Goal: Task Accomplishment & Management: Use online tool/utility

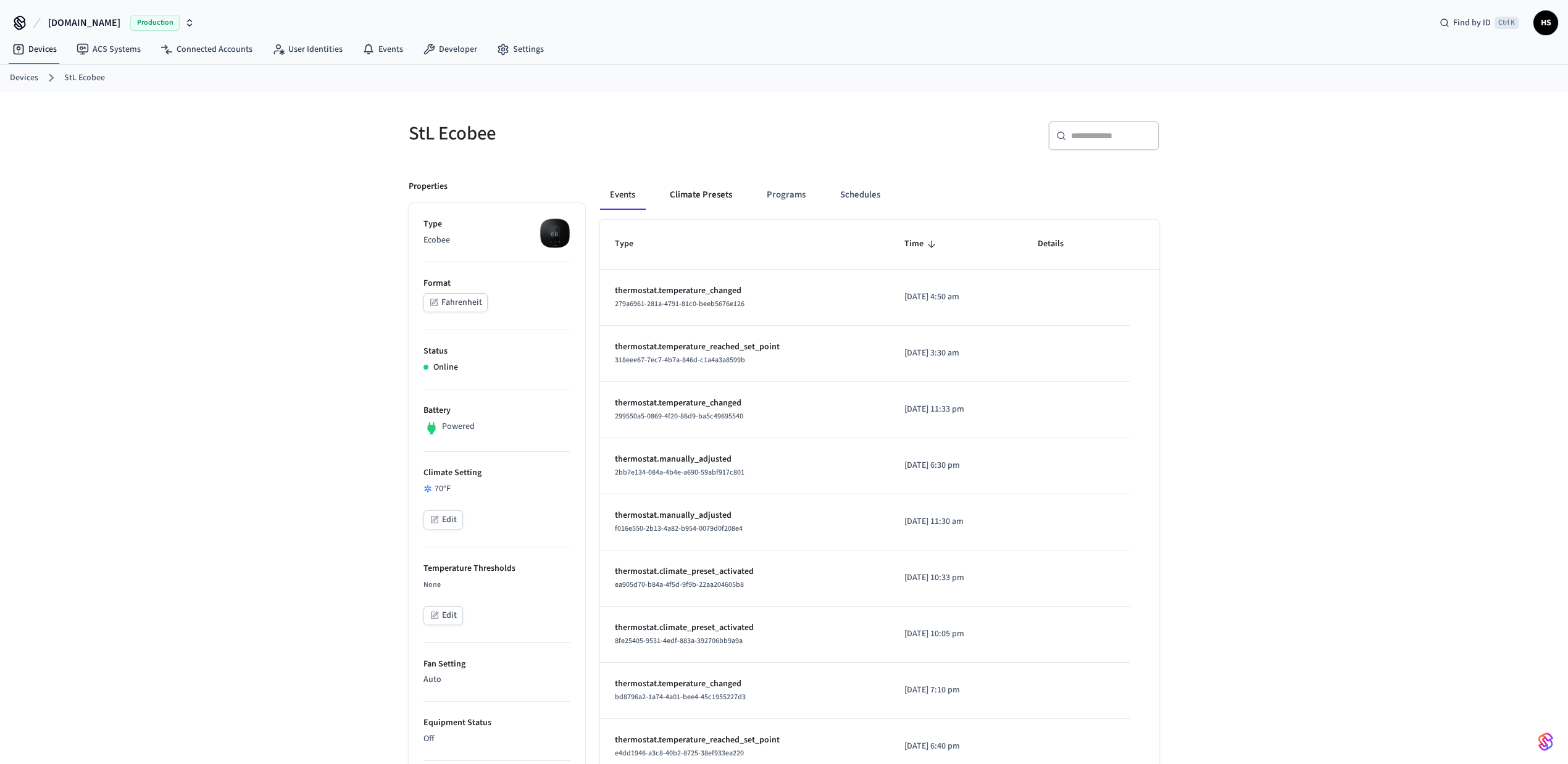
click at [695, 200] on button "Climate Presets" at bounding box center [701, 195] width 82 height 30
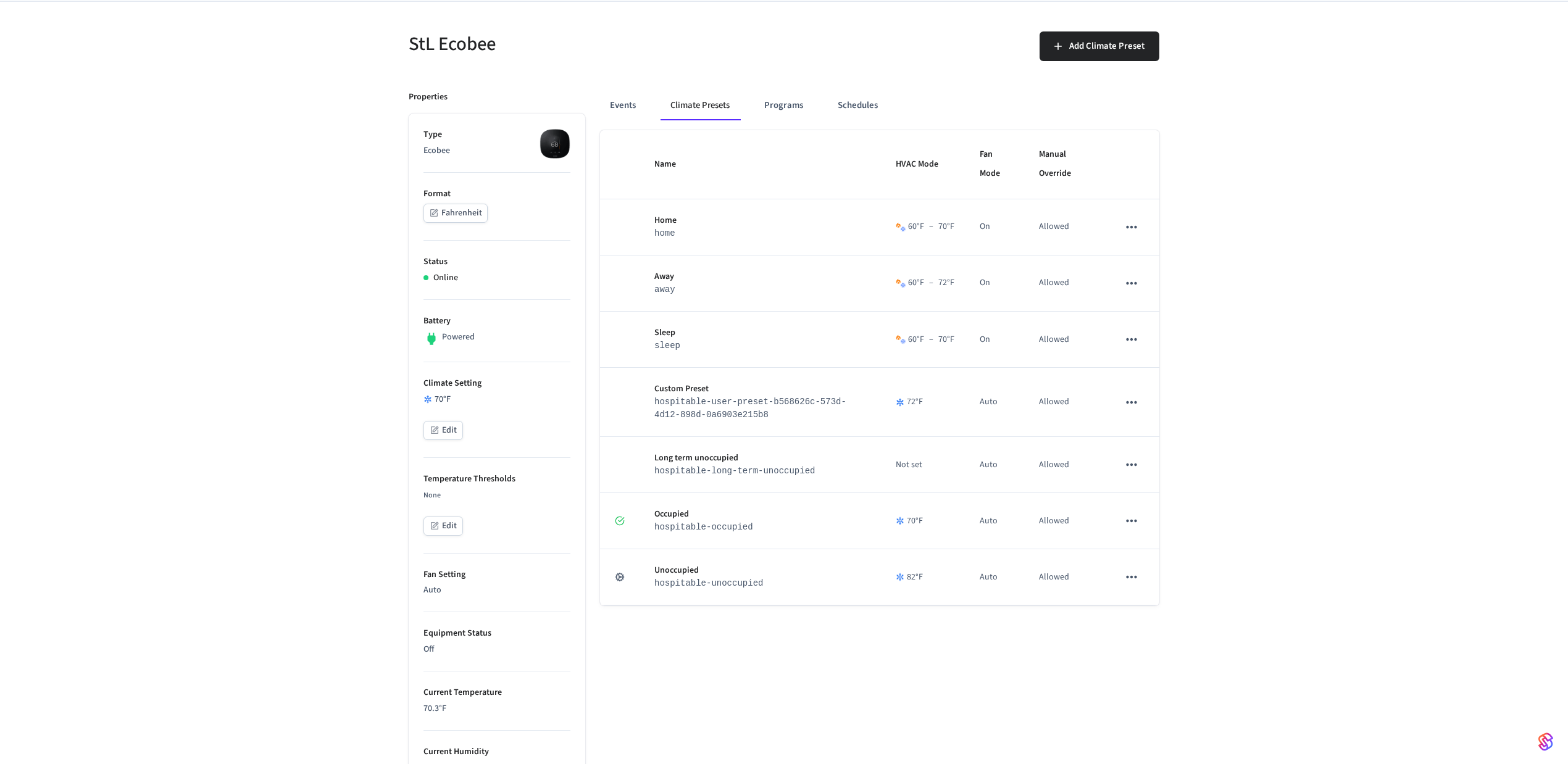
scroll to position [82, 0]
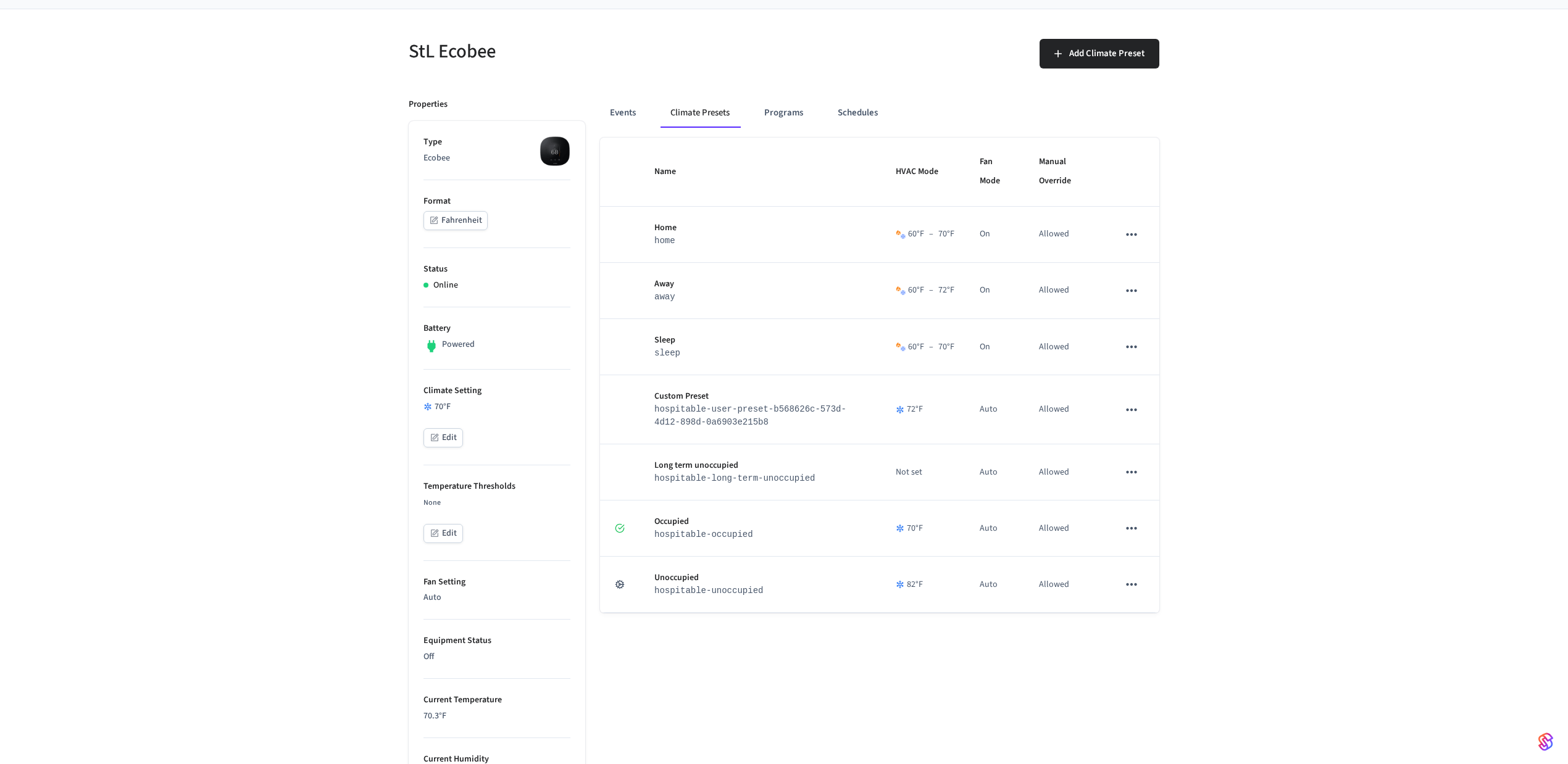
click at [273, 285] on div "StL Ecobee Add Climate Preset Properties Type Ecobee Format Fahrenheit Status O…" at bounding box center [784, 598] width 1568 height 1178
click at [789, 126] on button "Programs" at bounding box center [783, 113] width 59 height 30
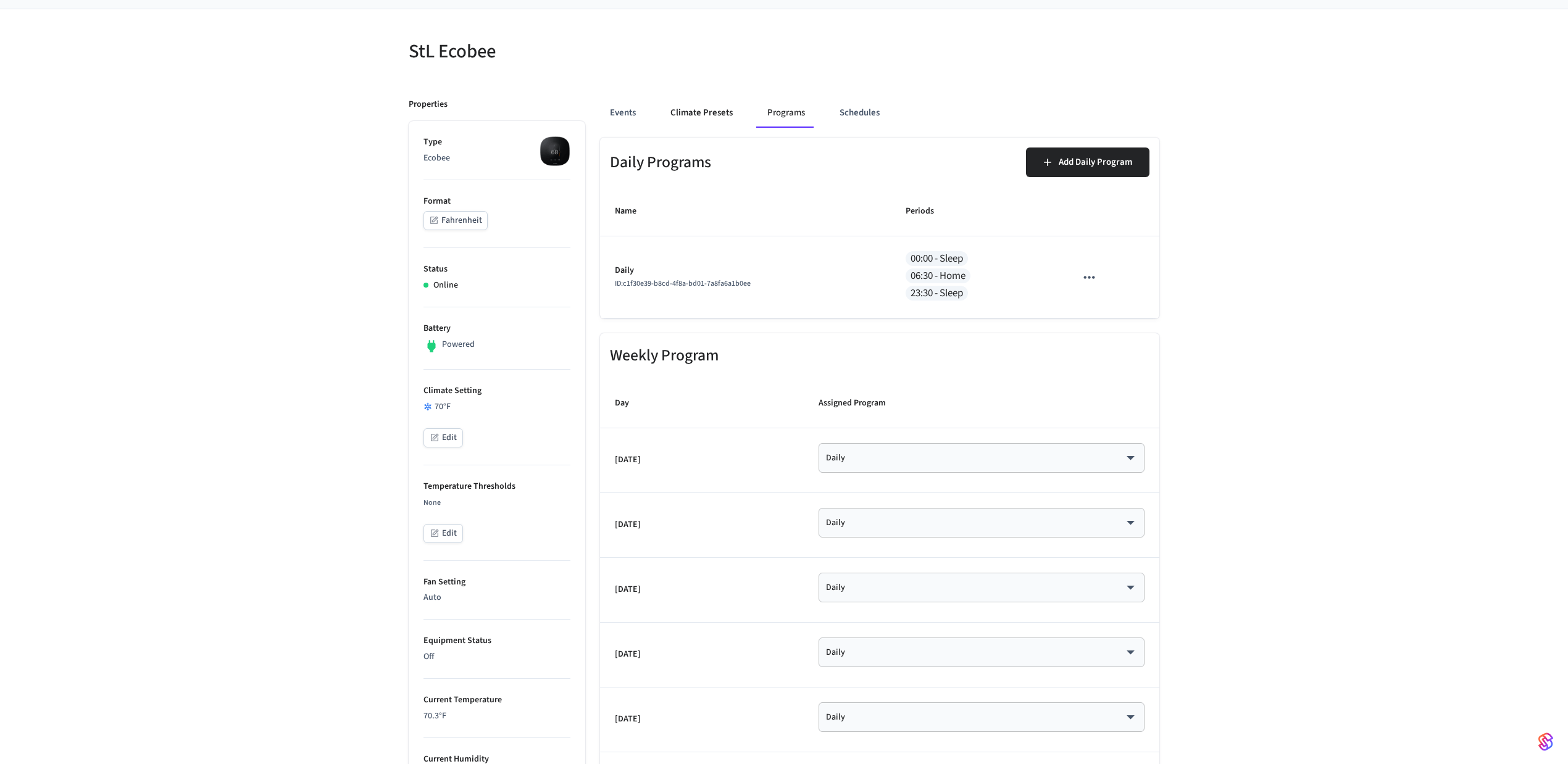
click at [714, 121] on button "Climate Presets" at bounding box center [701, 113] width 82 height 30
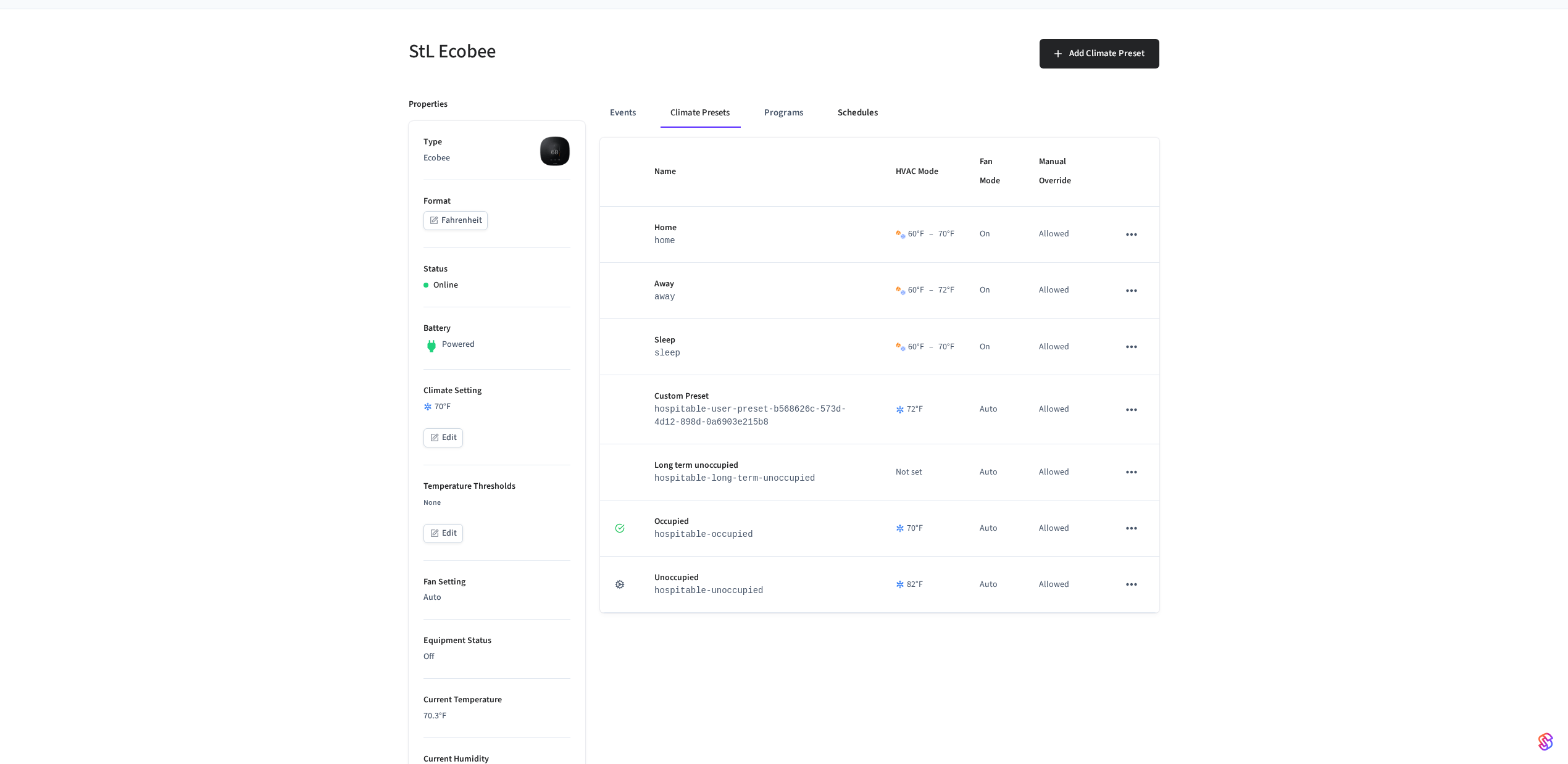
click at [848, 114] on button "Schedules" at bounding box center [858, 113] width 60 height 30
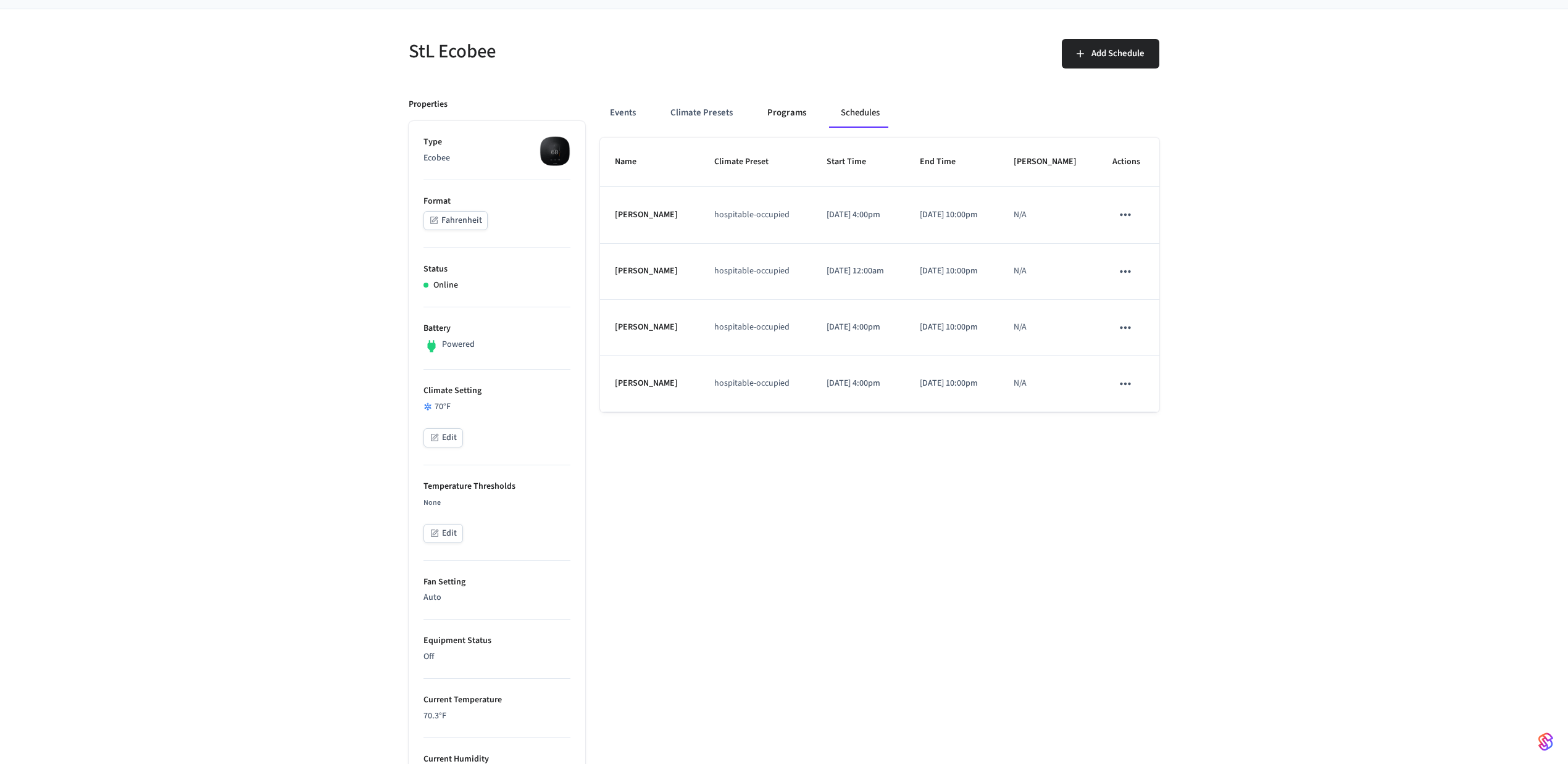
click at [789, 114] on button "Programs" at bounding box center [787, 113] width 59 height 30
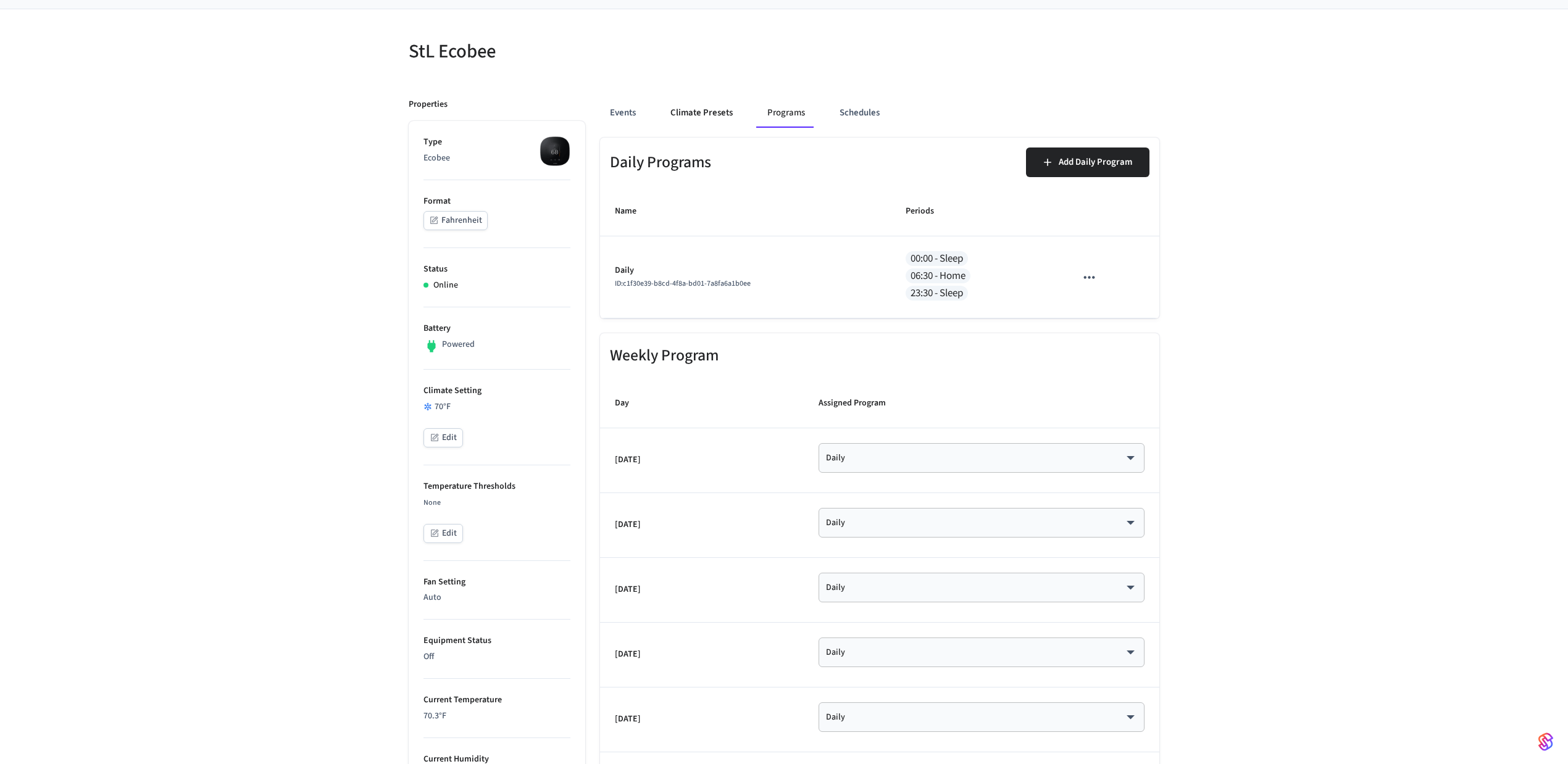
click at [726, 114] on button "Climate Presets" at bounding box center [701, 113] width 82 height 30
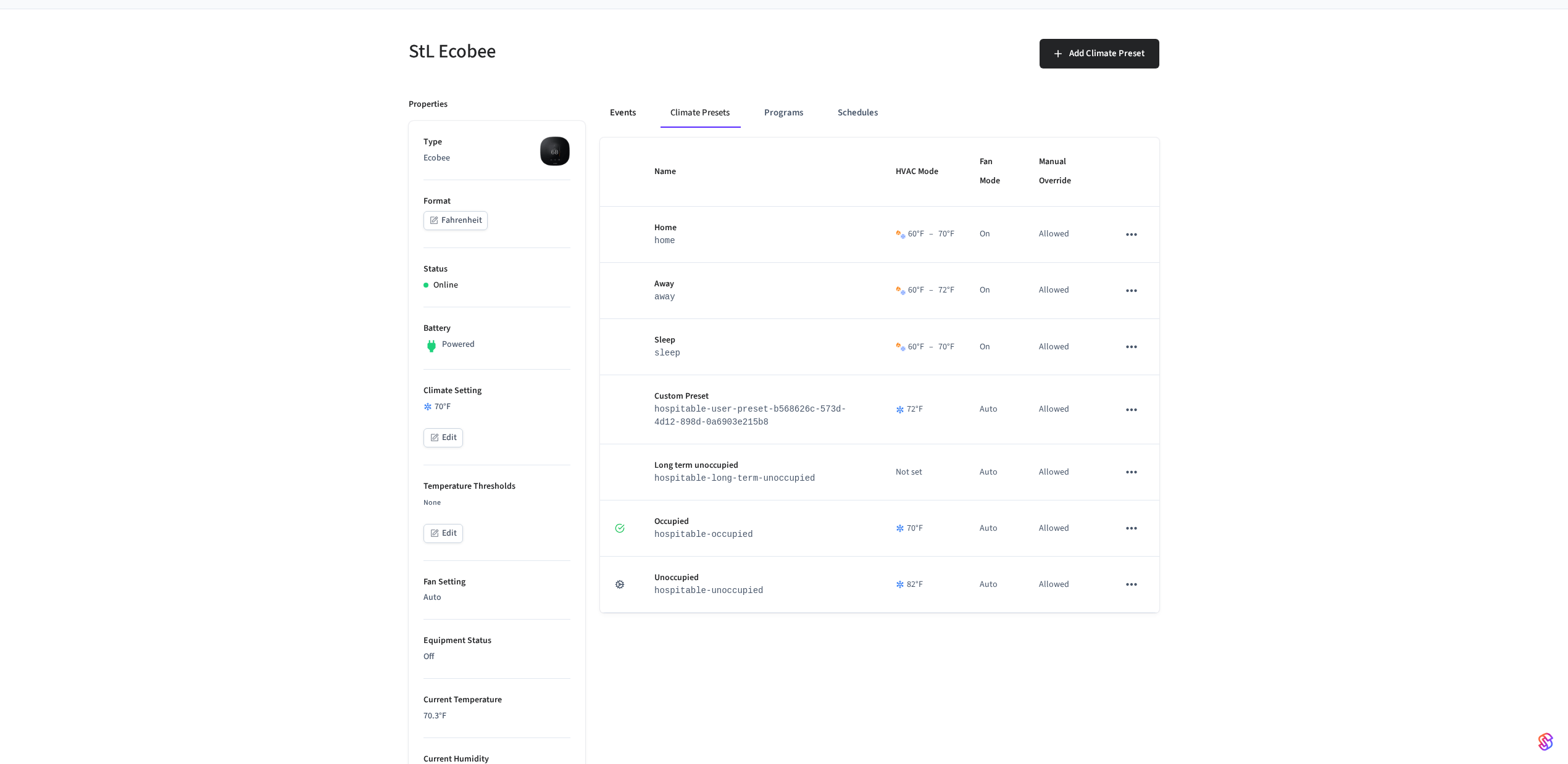
click at [628, 116] on button "Events" at bounding box center [623, 113] width 46 height 30
